Goal: Use online tool/utility: Utilize a website feature to perform a specific function

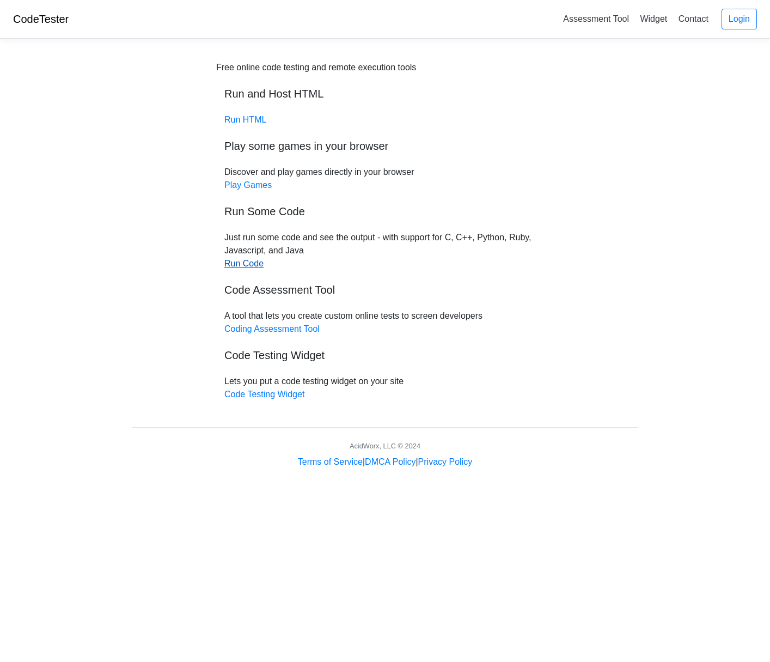
click at [240, 265] on link "Run Code" at bounding box center [243, 263] width 39 height 9
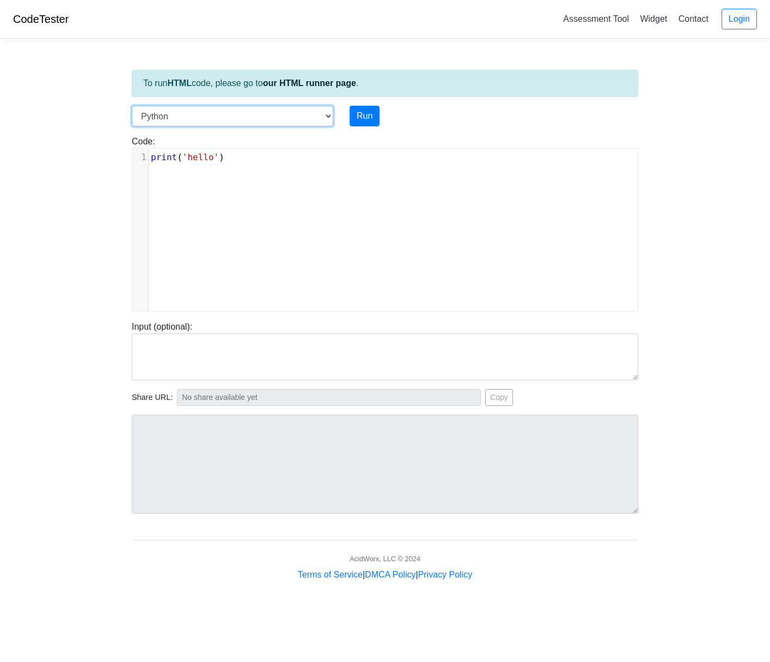
click at [322, 117] on select "C C++ Go Java Javascript Python Ruby" at bounding box center [232, 116] width 201 height 21
select select "c"
click at [132, 106] on select "C C++ Go Java Javascript Python Ruby" at bounding box center [232, 116] width 201 height 21
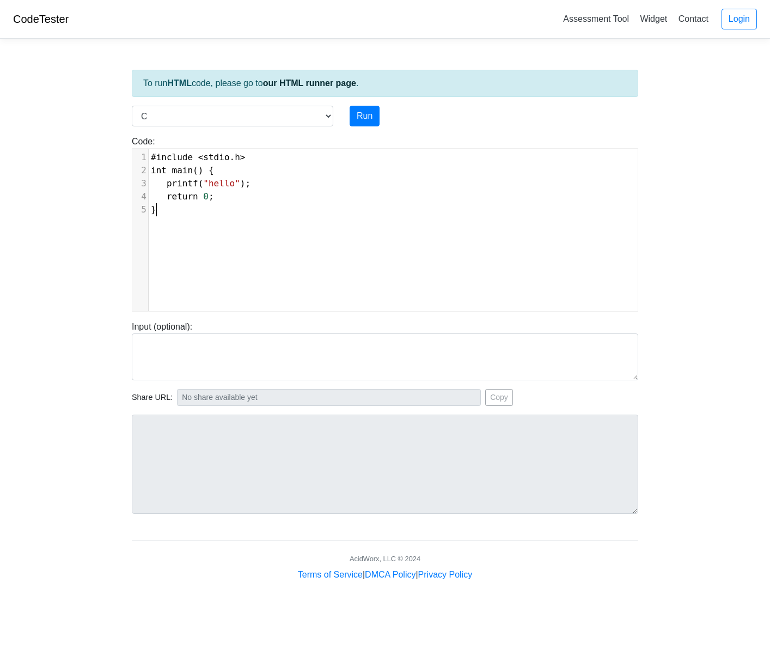
click at [174, 214] on pre "}" at bounding box center [397, 209] width 497 height 13
type textarea "#include <stdio.h> int main() { printf("hello"); return 0; }"
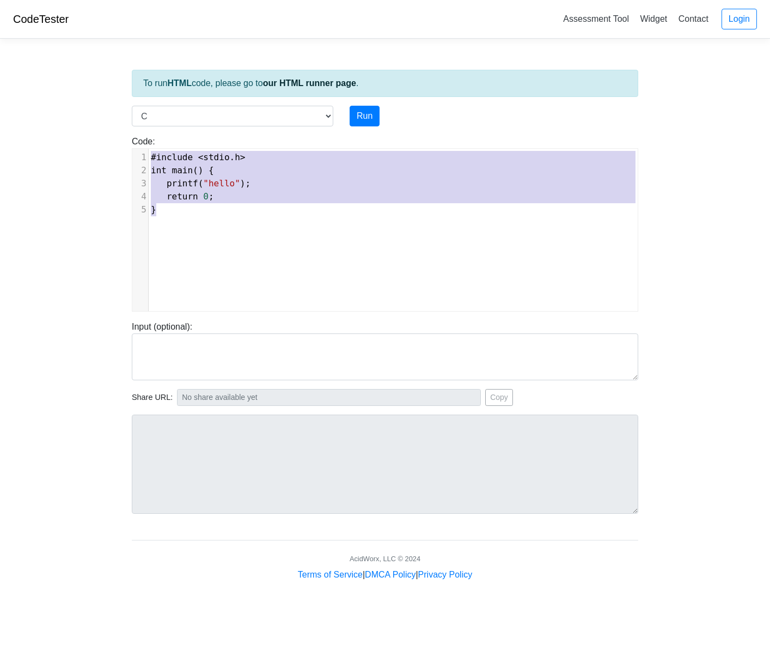
drag, startPoint x: 174, startPoint y: 213, endPoint x: 133, endPoint y: 152, distance: 73.4
click at [149, 152] on div "1 #include < stdio . h > 2 int main () { 3 printf ( "hello" ); 4 return 0 ; 5 }" at bounding box center [397, 183] width 497 height 65
click at [188, 210] on pre "}" at bounding box center [397, 209] width 497 height 13
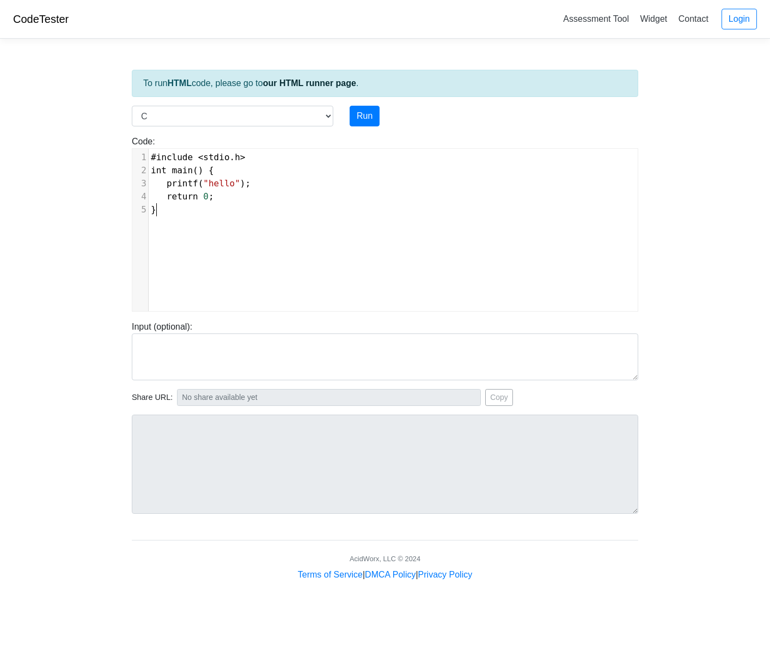
type textarea "#include <stdio.h> int main() { printf("hello"); return 0; }"
click at [365, 117] on button "Run" at bounding box center [365, 116] width 30 height 21
type input "[URL][DOMAIN_NAME]"
type textarea "Stdout: Hello and welcome to the generative AI world!"
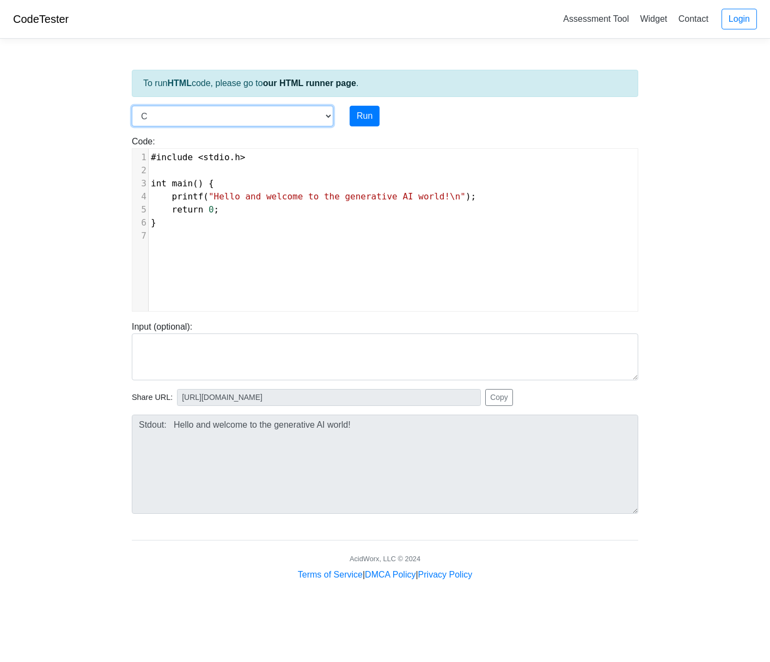
click at [327, 118] on select "C C++ Go Java Javascript Python Ruby" at bounding box center [232, 116] width 201 height 21
select select "python"
click at [132, 106] on select "C C++ Go Java Javascript Python Ruby" at bounding box center [232, 116] width 201 height 21
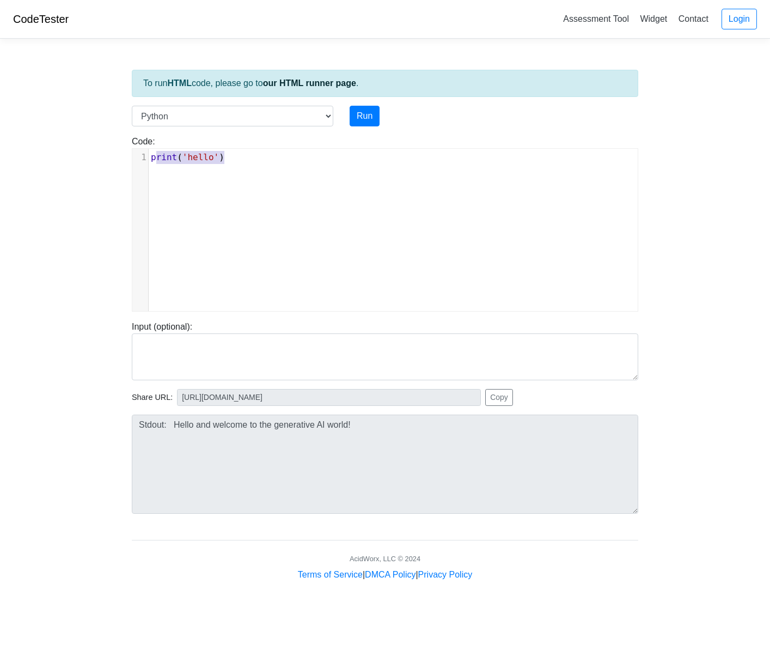
type textarea "print('hello')"
drag, startPoint x: 234, startPoint y: 158, endPoint x: 148, endPoint y: 154, distance: 86.7
click at [149, 154] on div "1 print ( 'hello' )" at bounding box center [397, 157] width 497 height 13
paste textarea
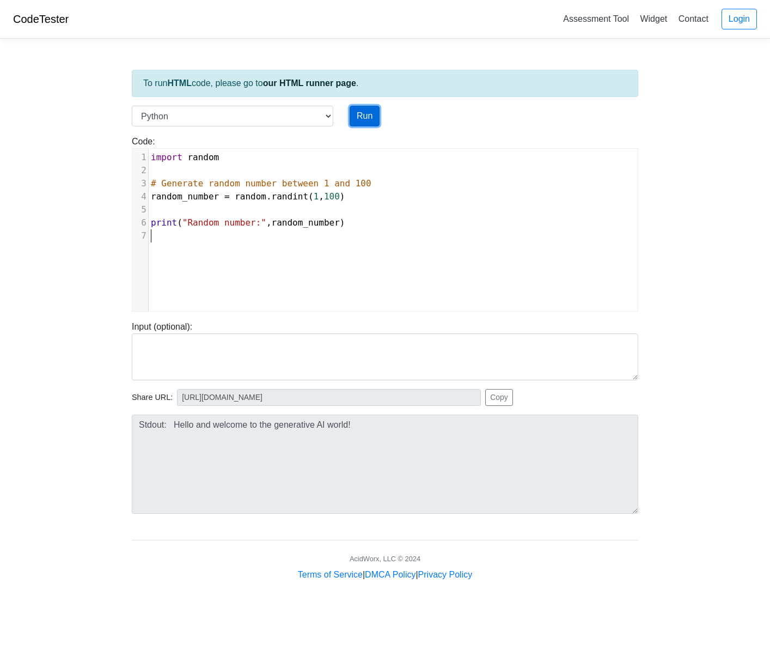
click at [367, 118] on button "Run" at bounding box center [365, 116] width 30 height 21
type input "[URL][DOMAIN_NAME]"
type textarea "Stdout: Random number: 13"
